Goal: Transaction & Acquisition: Purchase product/service

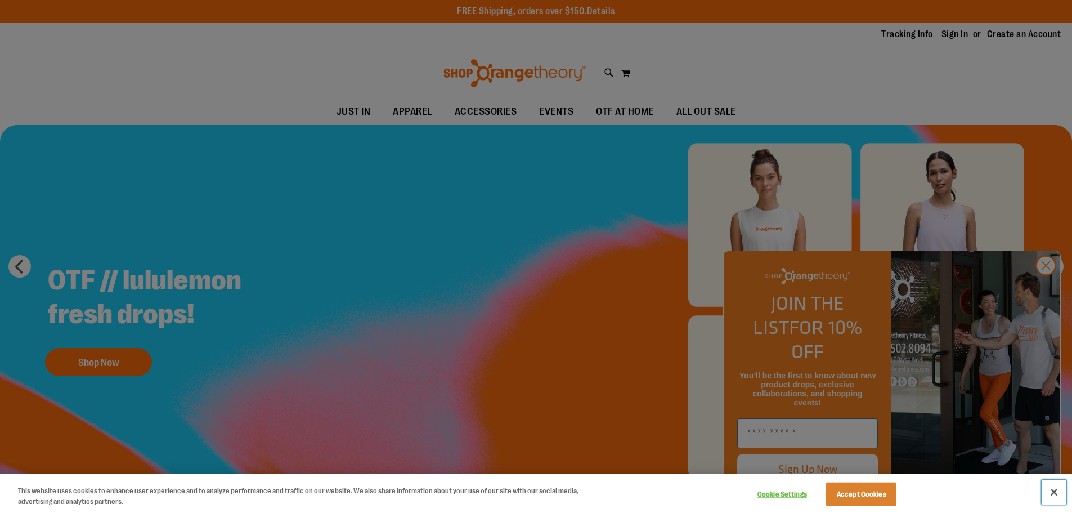
click at [1052, 493] on button "Close" at bounding box center [1053, 491] width 25 height 25
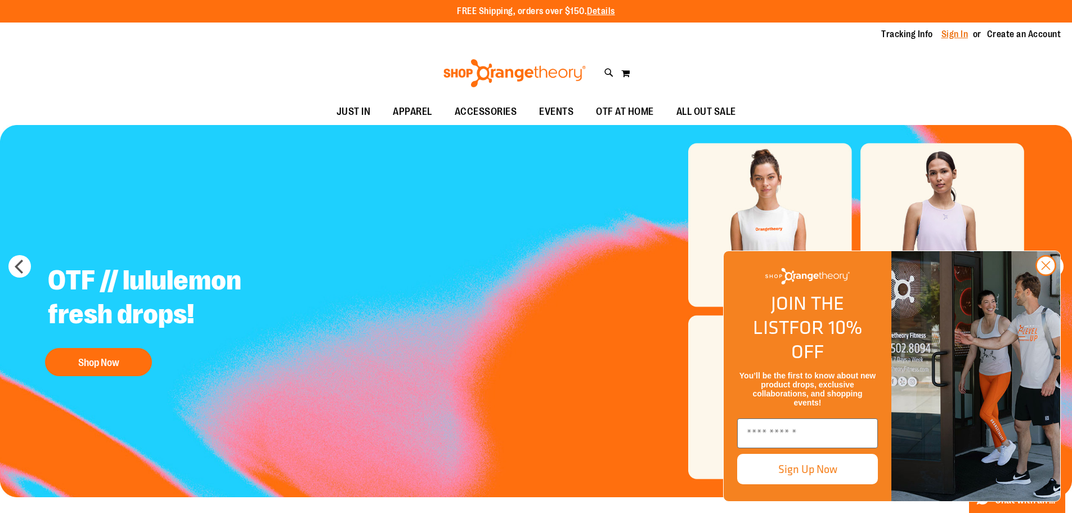
click at [954, 34] on link "Sign In" at bounding box center [954, 34] width 27 height 12
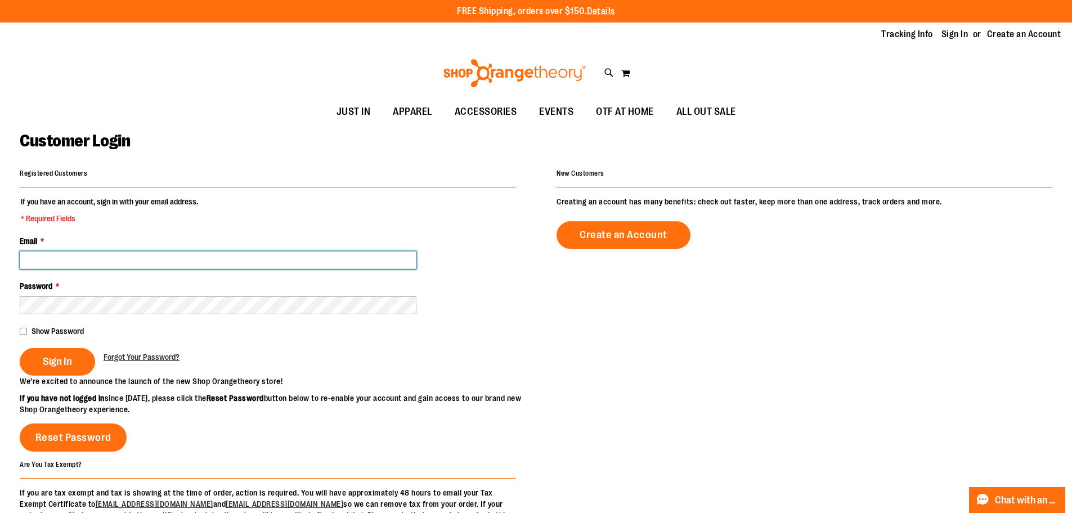
click at [145, 264] on input "Email *" at bounding box center [218, 260] width 397 height 18
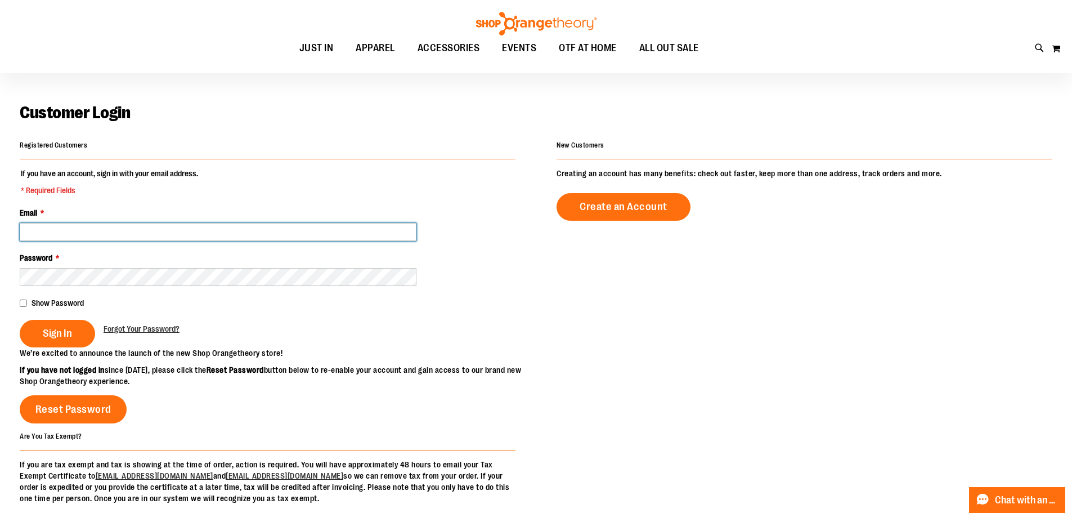
scroll to position [56, 0]
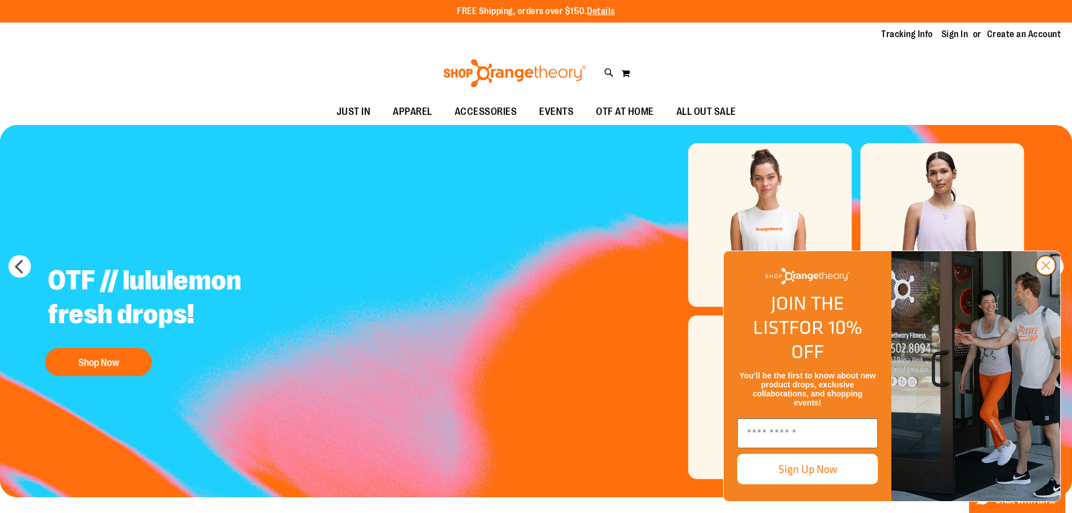
click at [1042, 269] on icon "Close dialog" at bounding box center [1046, 266] width 8 height 8
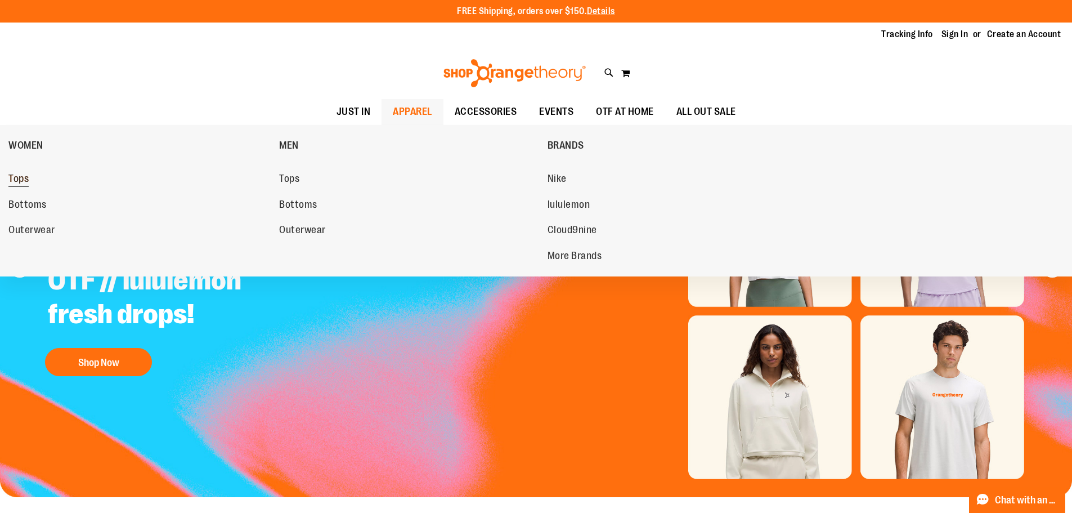
click at [26, 182] on span "Tops" at bounding box center [18, 180] width 20 height 14
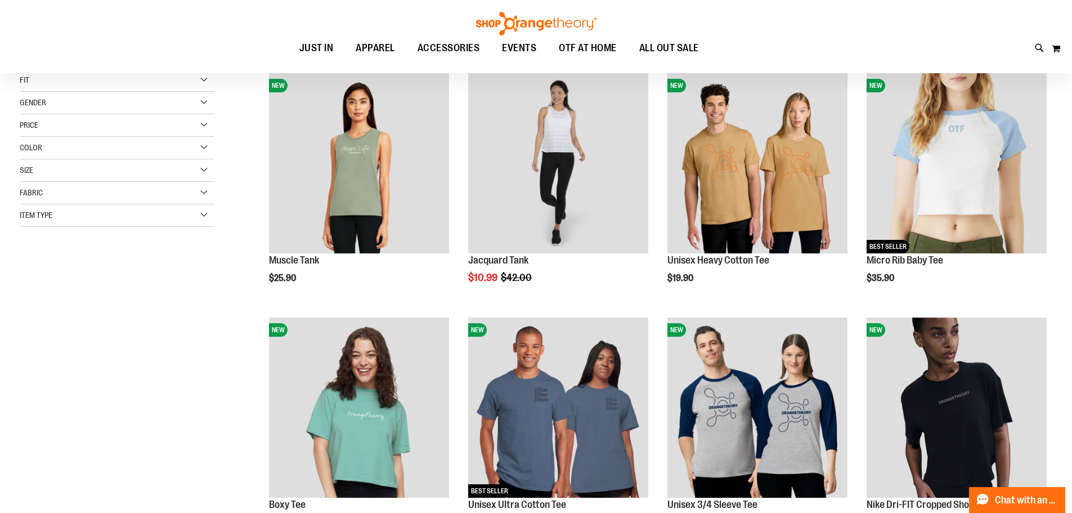
scroll to position [168, 0]
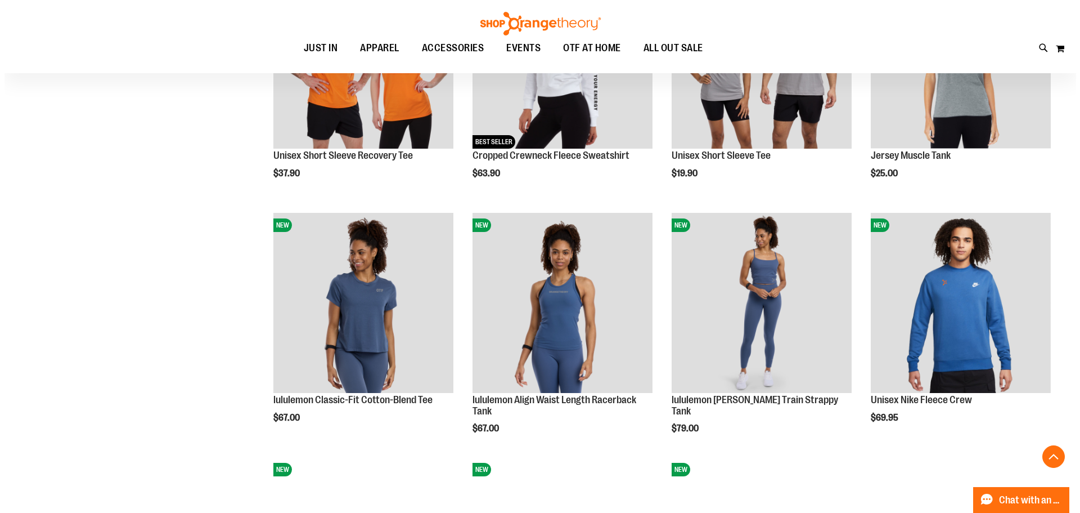
scroll to position [1012, 0]
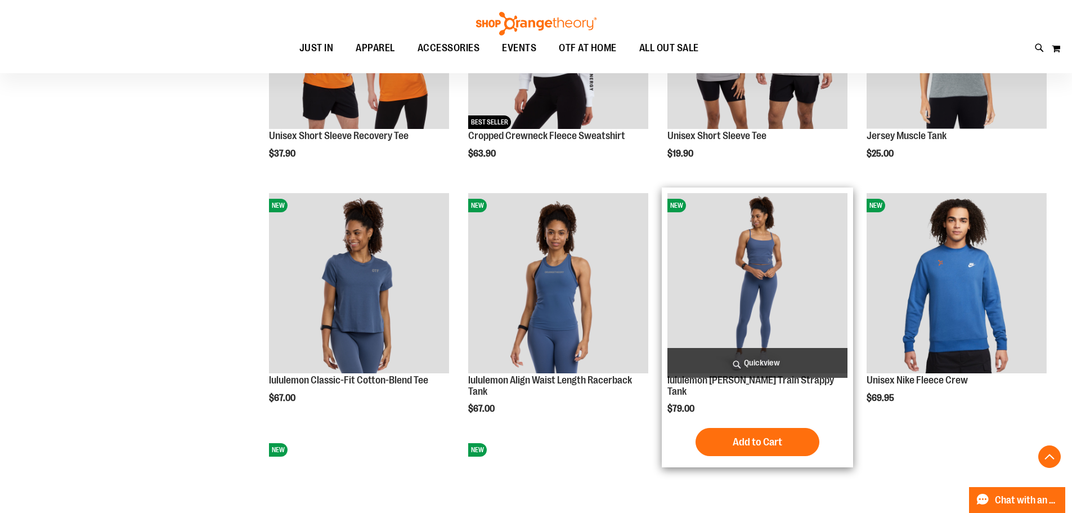
click at [754, 357] on span "Quickview" at bounding box center [757, 363] width 180 height 30
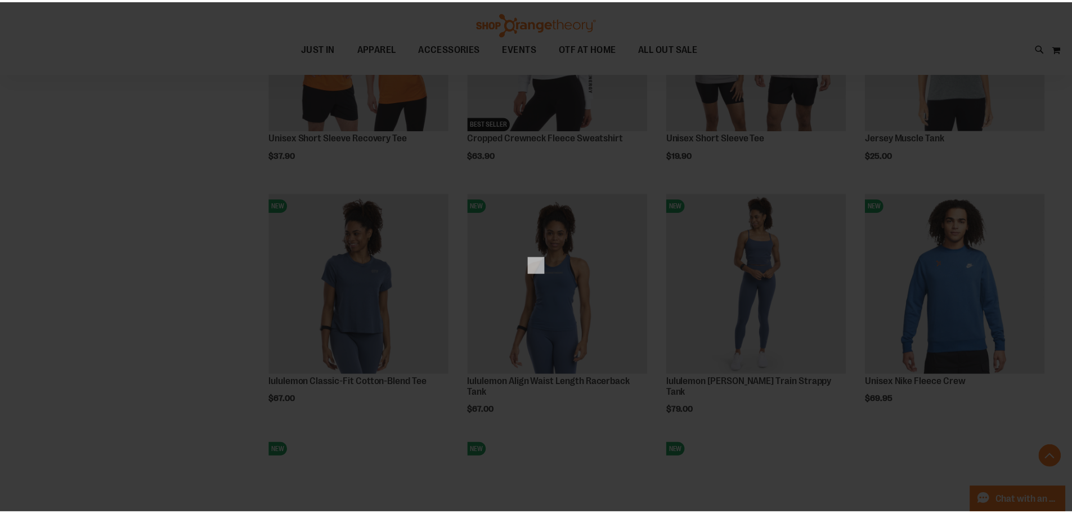
scroll to position [0, 0]
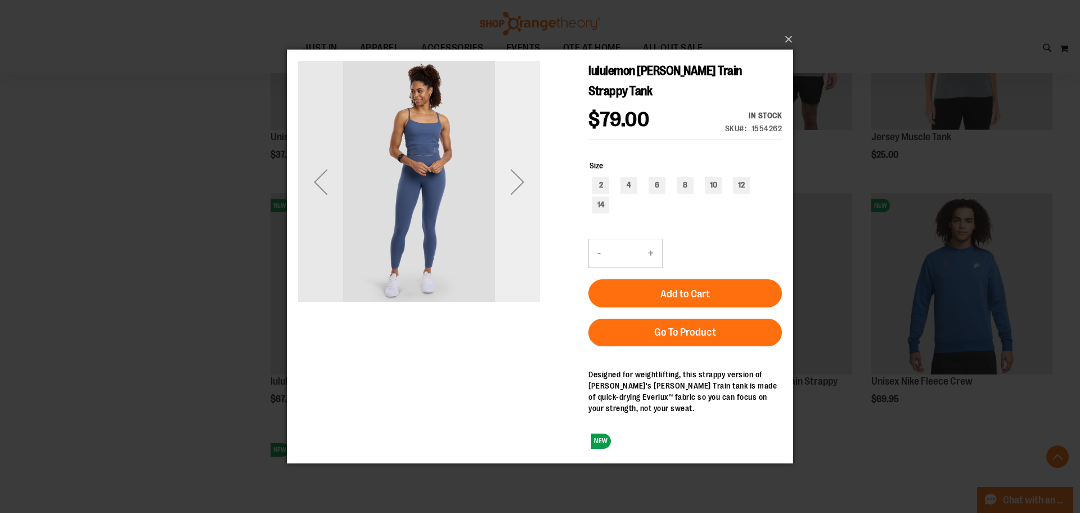
click at [510, 190] on div "Next" at bounding box center [517, 181] width 45 height 45
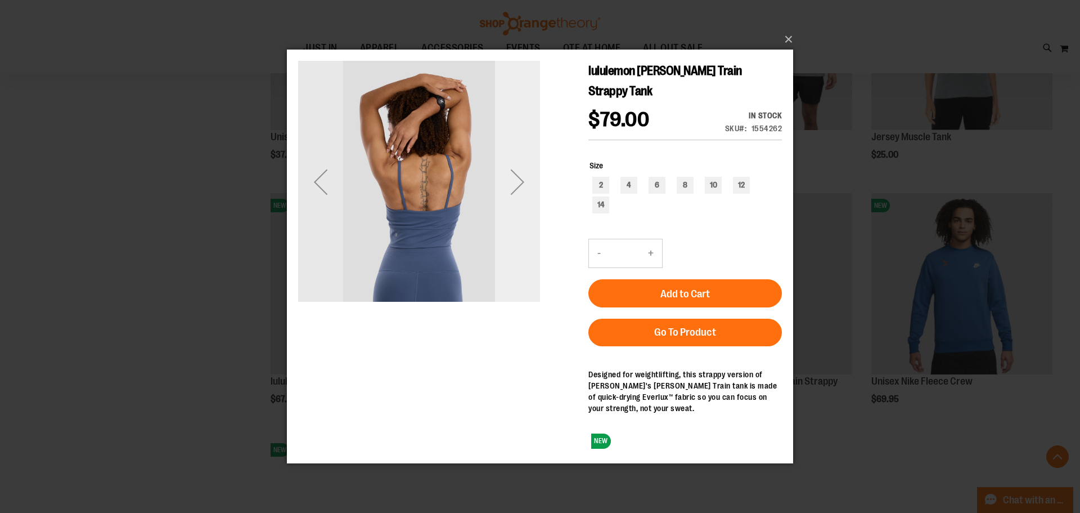
click at [515, 191] on div "Next" at bounding box center [517, 181] width 45 height 45
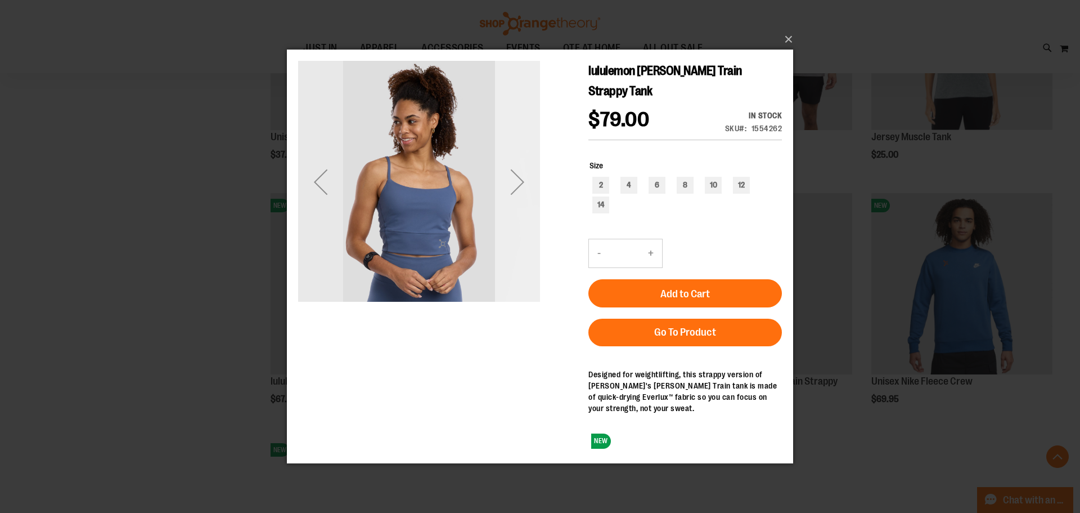
click at [515, 190] on div "Next" at bounding box center [517, 181] width 45 height 45
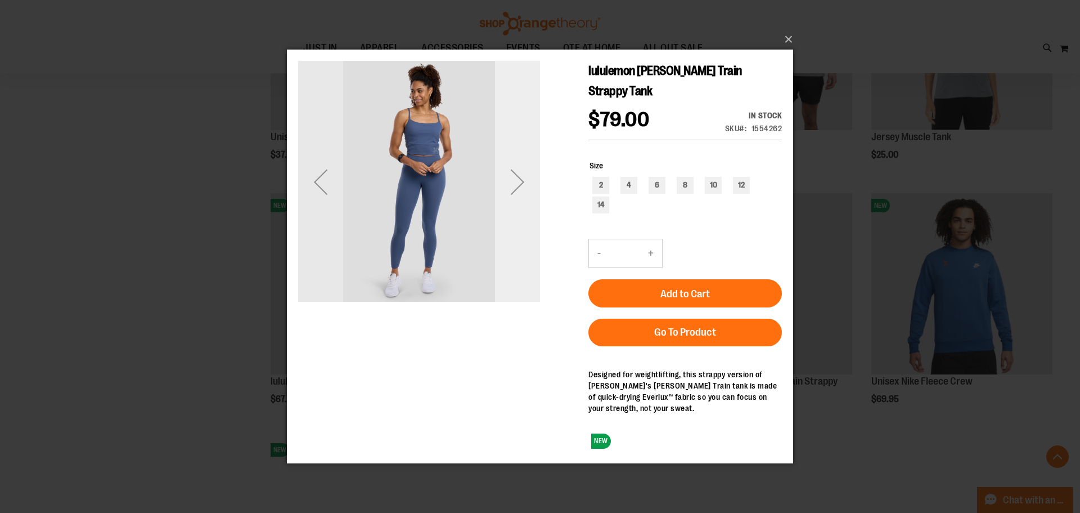
click at [515, 190] on div "Next" at bounding box center [517, 181] width 45 height 45
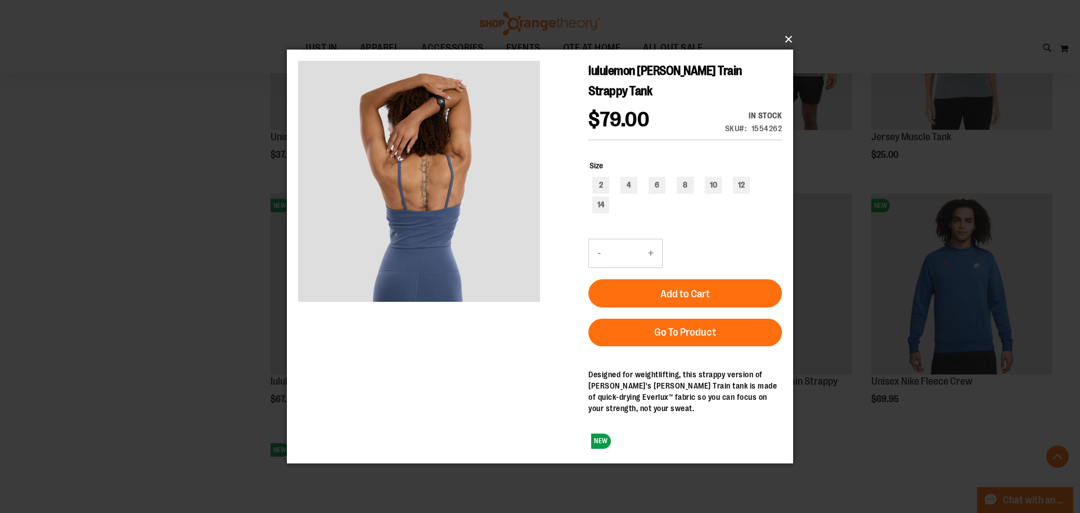
click at [785, 41] on button "×" at bounding box center [543, 39] width 506 height 25
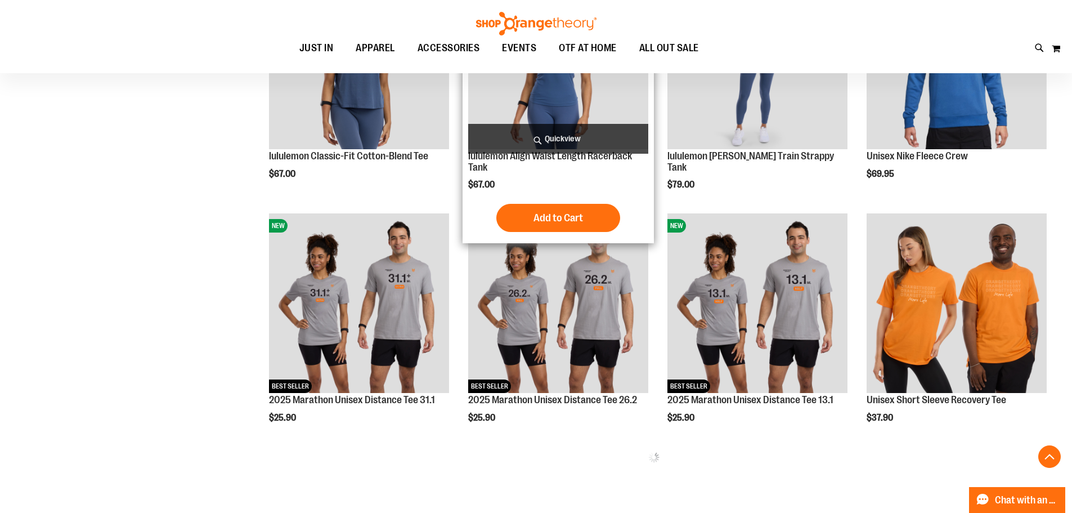
scroll to position [1237, 0]
